Goal: Find specific page/section: Find specific page/section

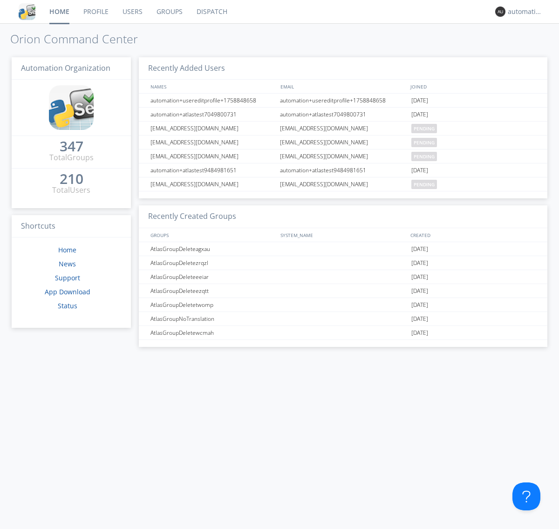
click at [211, 12] on link "Dispatch" at bounding box center [212, 11] width 45 height 23
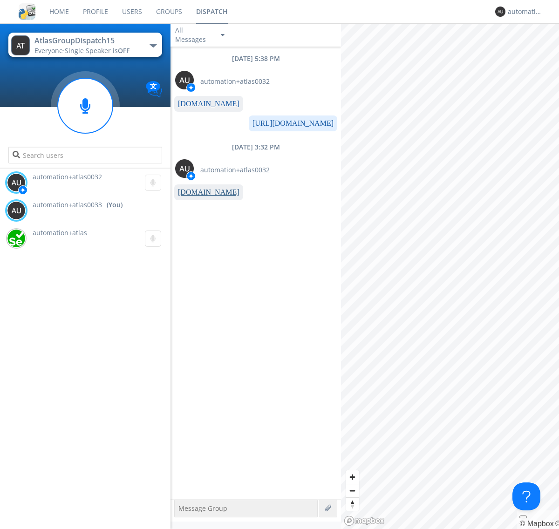
click at [204, 192] on link "[DOMAIN_NAME]" at bounding box center [209, 192] width 62 height 8
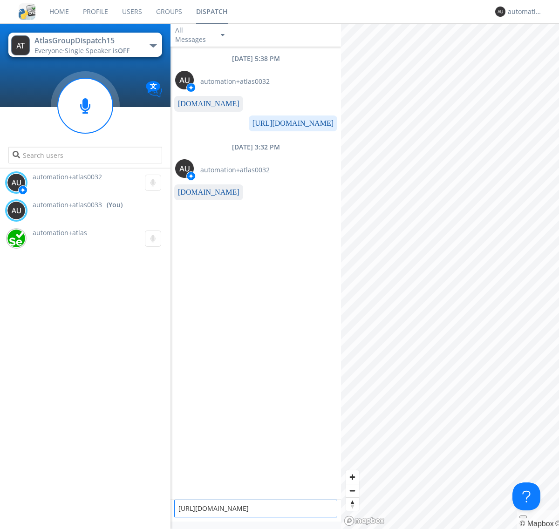
type textarea "[URL][DOMAIN_NAME]"
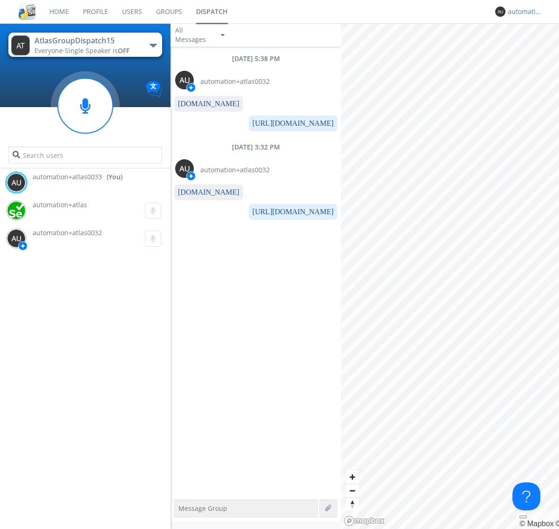
click at [523, 12] on div "automation+atlas0033" at bounding box center [525, 11] width 35 height 9
